Goal: Information Seeking & Learning: Learn about a topic

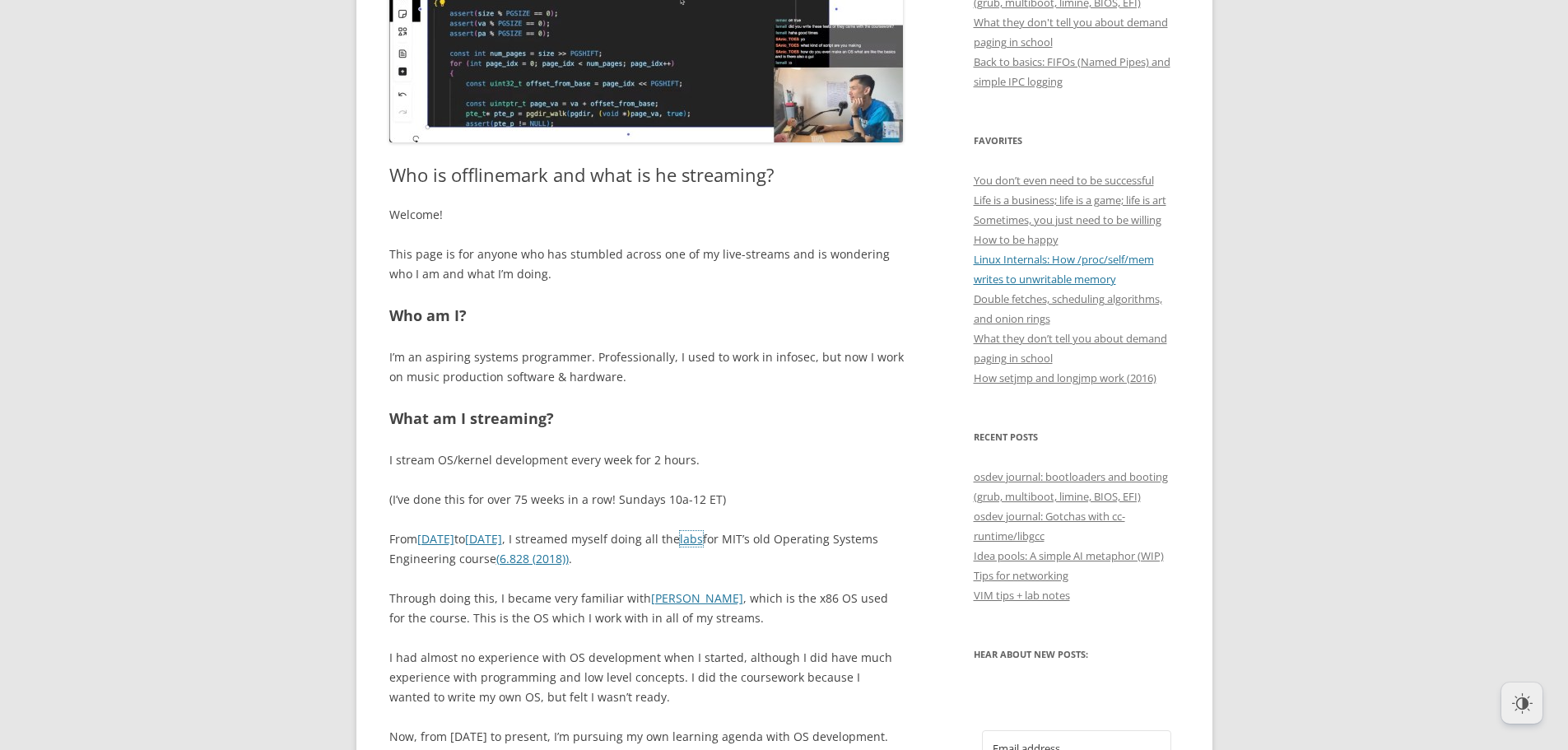
scroll to position [330, 0]
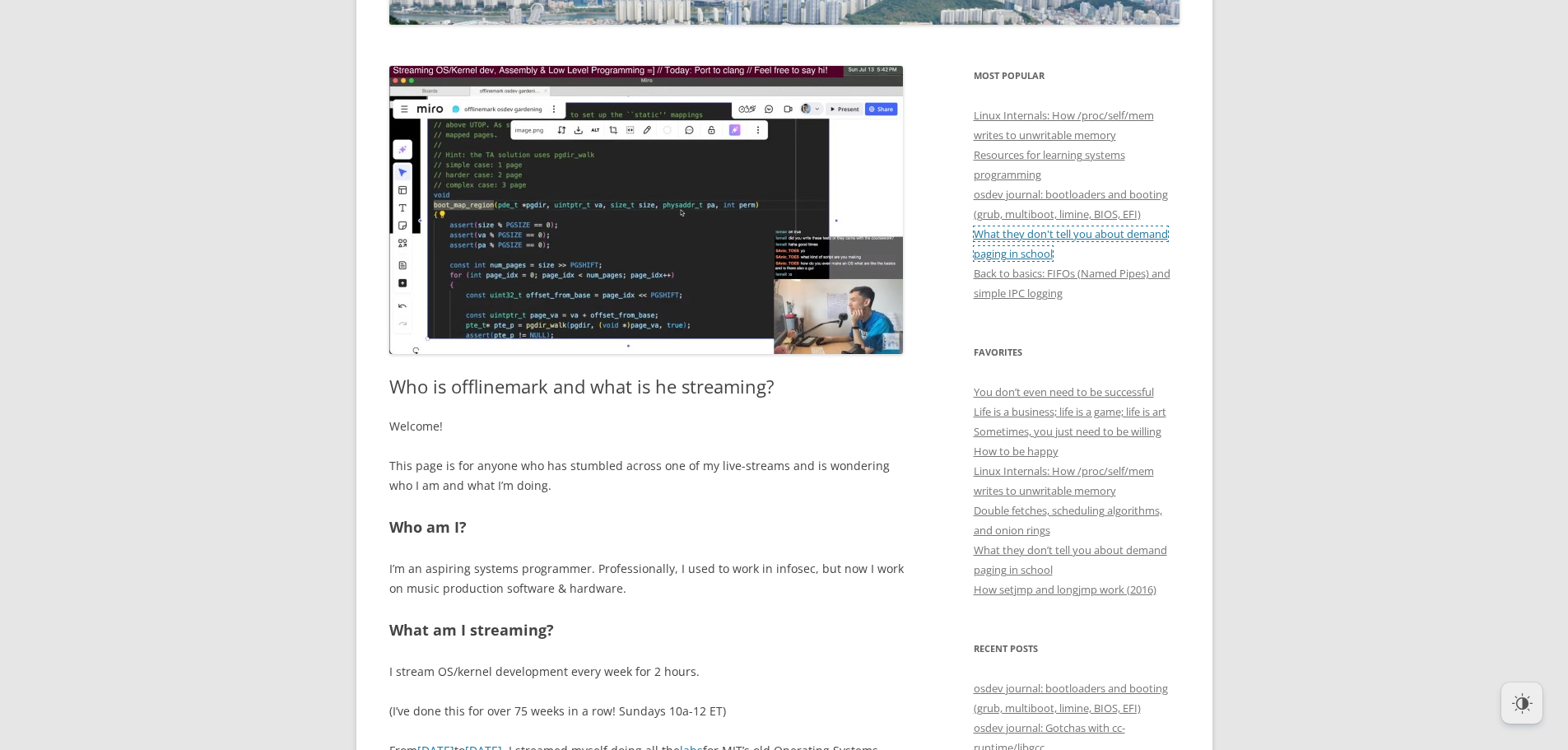
click at [1061, 237] on link "What they don't tell you about demand paging in school" at bounding box center [1071, 244] width 194 height 34
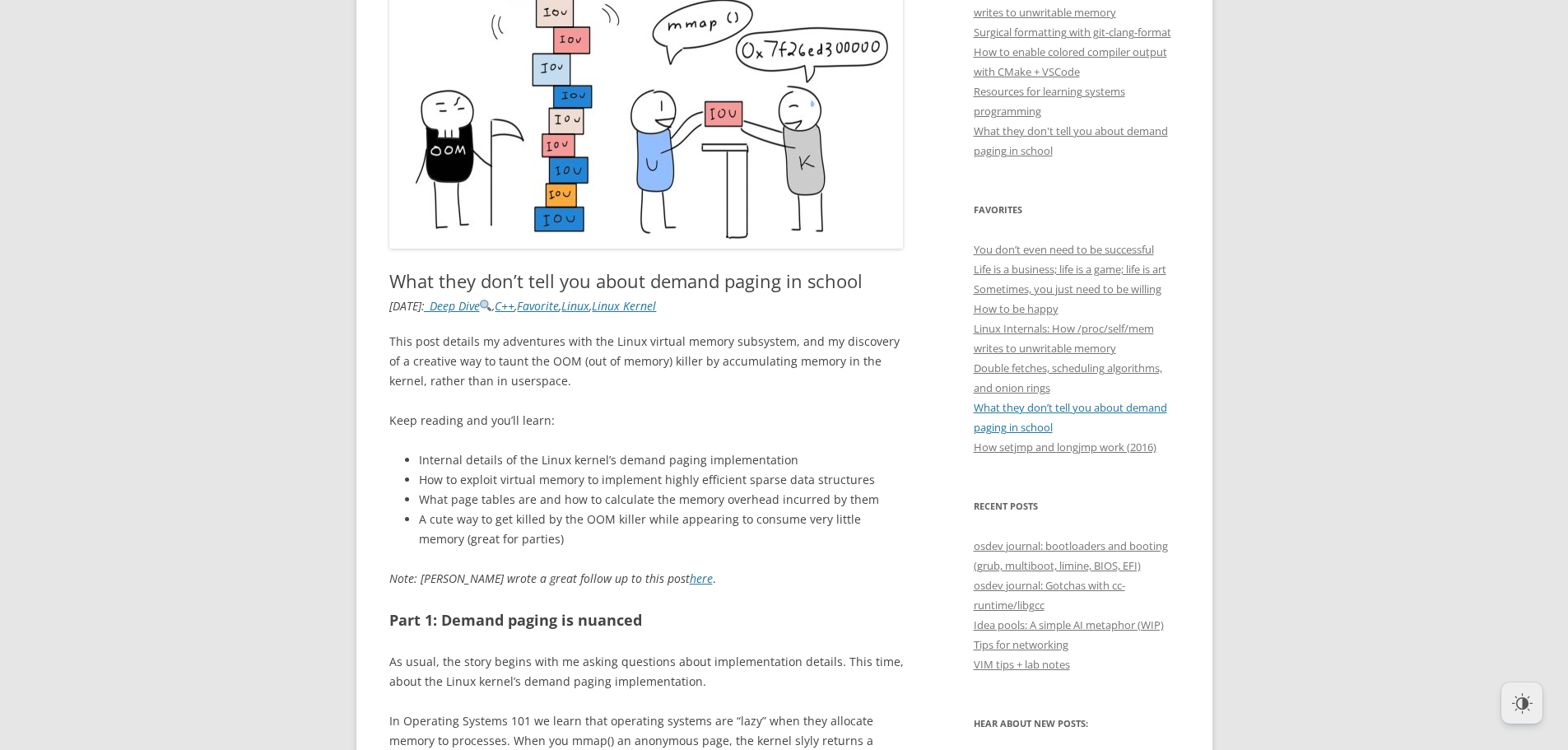
scroll to position [247, 0]
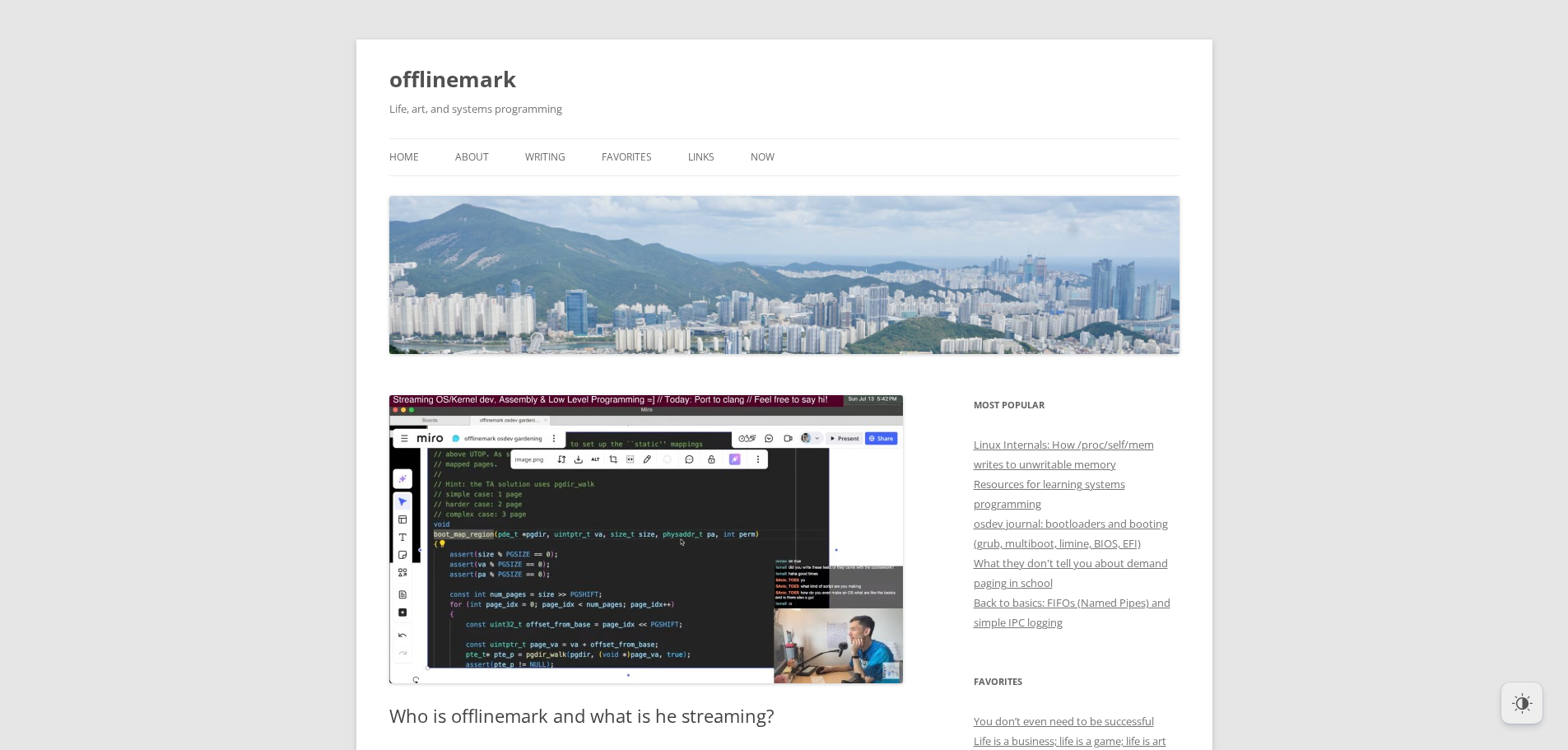
scroll to position [330, 0]
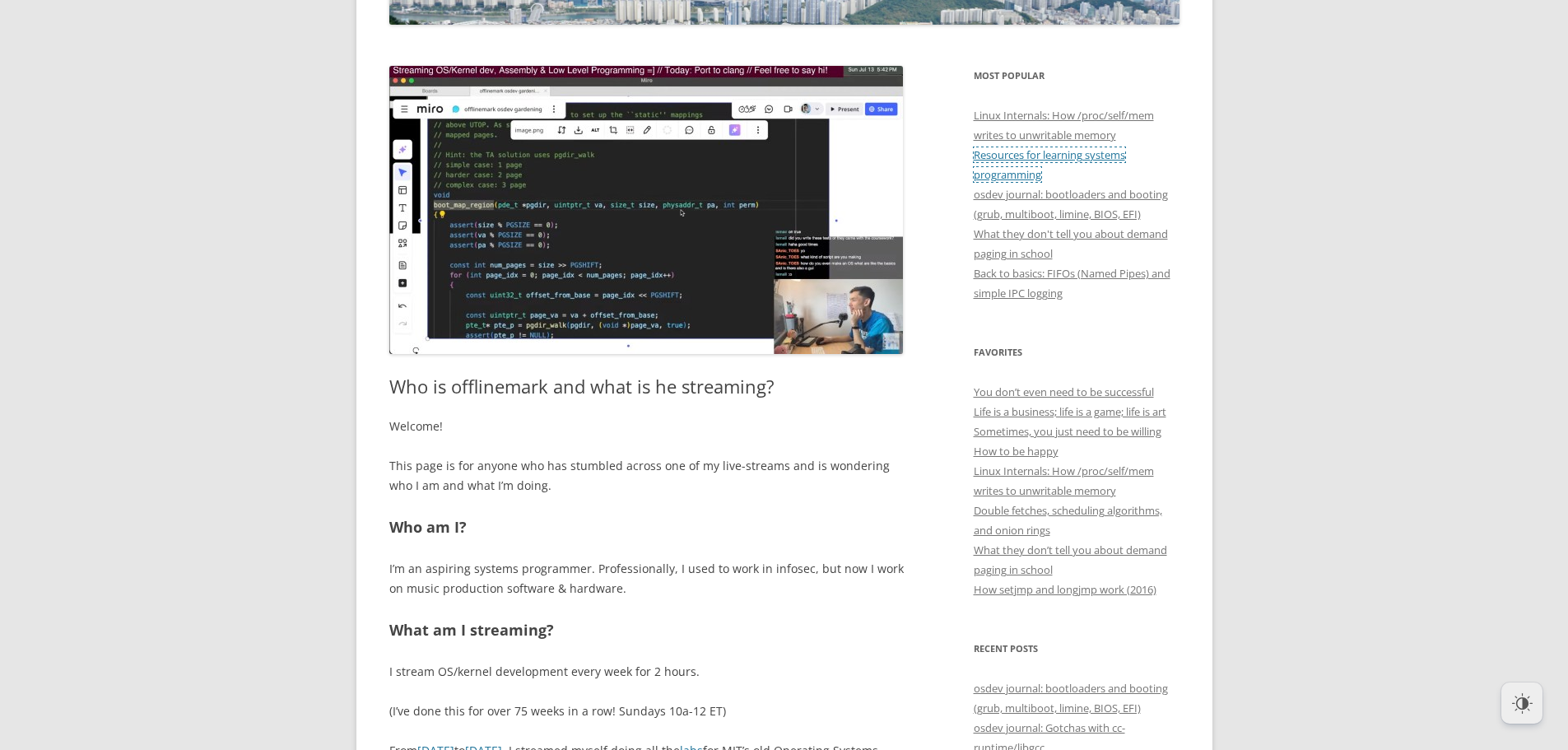
click at [1043, 160] on link "Resources for learning systems programming" at bounding box center [1049, 165] width 151 height 34
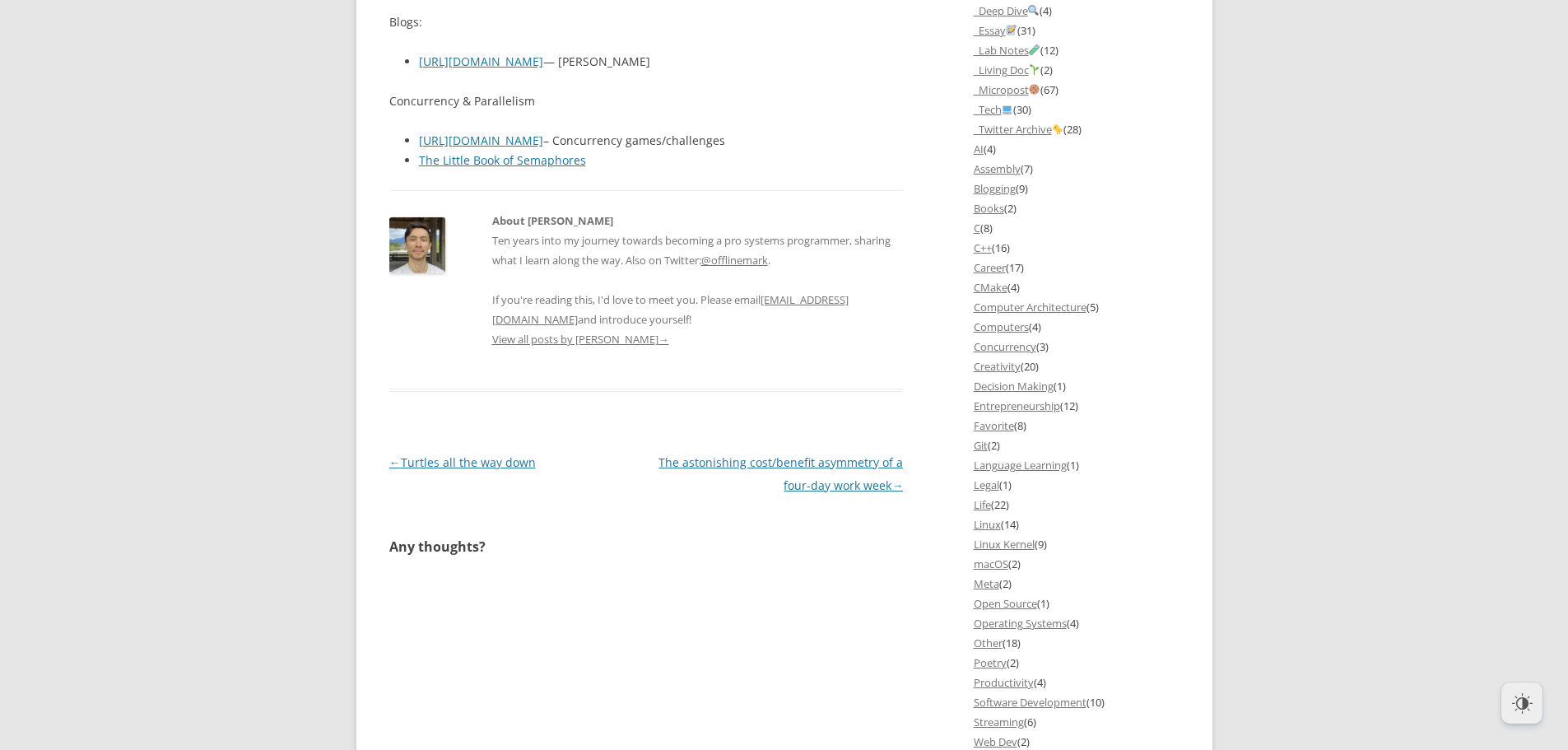
scroll to position [1070, 0]
